Goal: Task Accomplishment & Management: Manage account settings

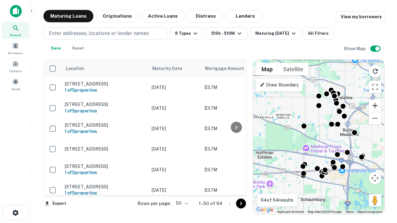
click at [375, 106] on button "Zoom in" at bounding box center [374, 105] width 12 height 12
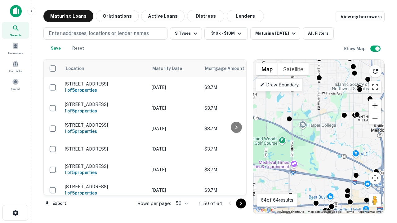
click at [375, 106] on button "Zoom in" at bounding box center [374, 105] width 12 height 12
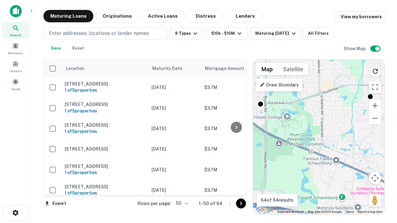
click at [375, 70] on icon "Reload search area" at bounding box center [374, 71] width 7 height 7
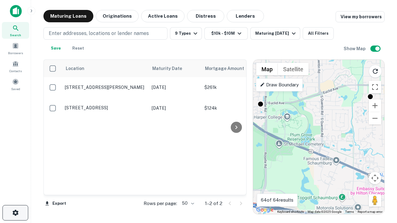
click at [15, 213] on icon "button" at bounding box center [15, 212] width 7 height 7
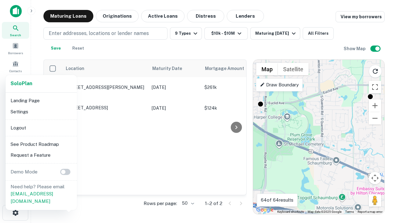
click at [41, 128] on li "Logout" at bounding box center [41, 127] width 66 height 11
